Goal: Task Accomplishment & Management: Use online tool/utility

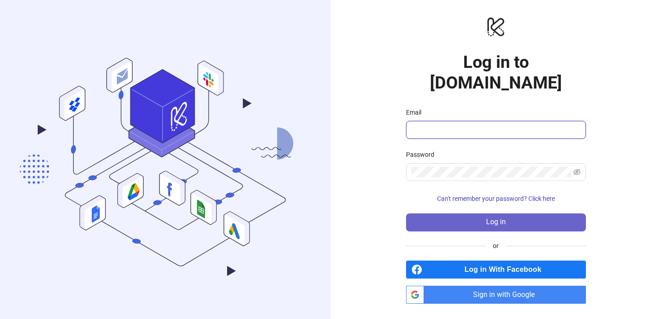
type input "**********"
click at [508, 214] on button "Log in" at bounding box center [496, 223] width 180 height 18
